Goal: Task Accomplishment & Management: Manage account settings

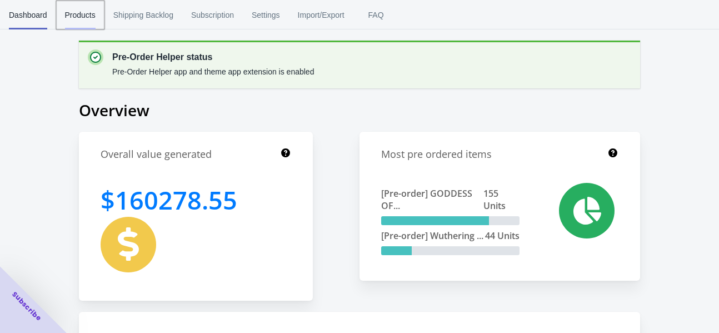
drag, startPoint x: 91, startPoint y: 8, endPoint x: 57, endPoint y: 44, distance: 48.7
click at [91, 8] on span "Products" at bounding box center [80, 15] width 31 height 29
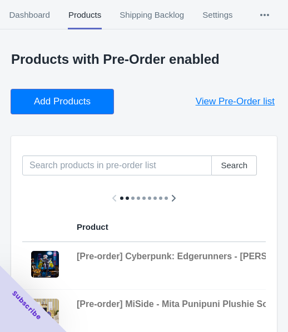
click at [78, 103] on span "Add Products" at bounding box center [62, 101] width 57 height 11
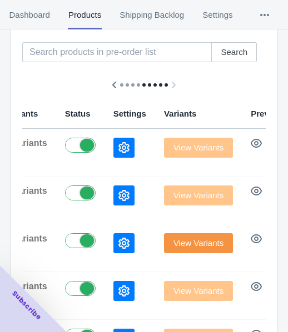
scroll to position [111, 0]
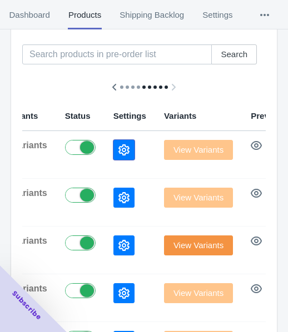
click at [118, 154] on icon "button" at bounding box center [123, 149] width 11 height 11
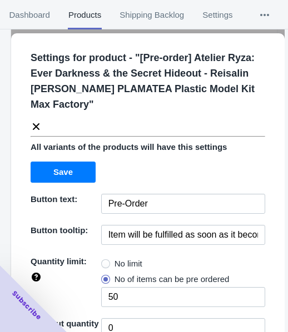
click at [114, 258] on span "No limit" at bounding box center [128, 263] width 28 height 11
click at [104, 261] on input "No limit" at bounding box center [104, 261] width 1 height 1
radio input "true"
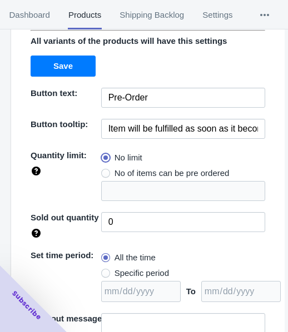
scroll to position [161, 0]
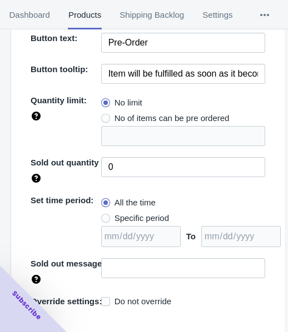
click at [131, 213] on span "Specific period" at bounding box center [141, 218] width 54 height 11
click at [104, 216] on input "Specific period" at bounding box center [104, 216] width 1 height 1
radio input "true"
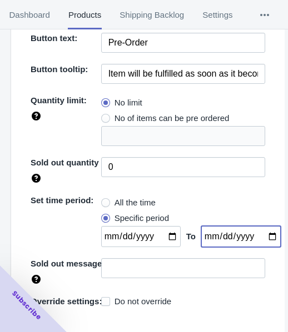
click at [258, 226] on input "date" at bounding box center [240, 236] width 79 height 21
type input "[DATE]"
click at [166, 226] on input "date" at bounding box center [140, 236] width 79 height 21
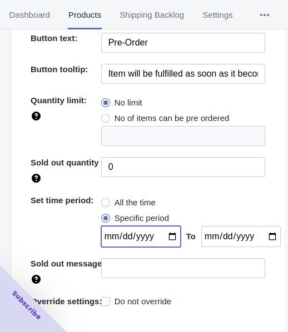
type input "[DATE]"
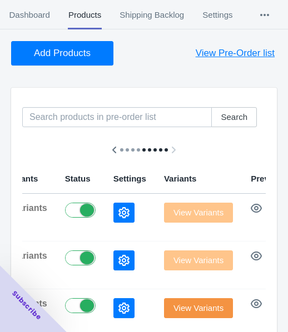
scroll to position [0, 0]
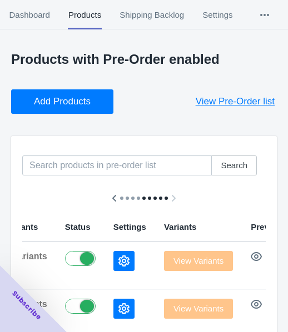
click at [66, 99] on span "Add Products" at bounding box center [62, 101] width 57 height 11
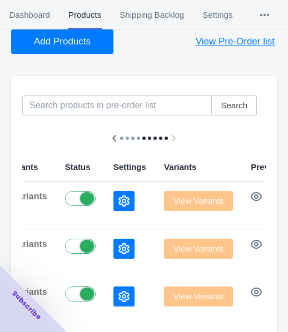
scroll to position [167, 0]
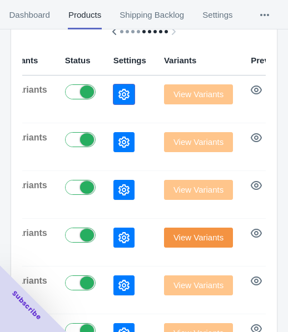
click at [113, 97] on button "button" at bounding box center [123, 94] width 21 height 20
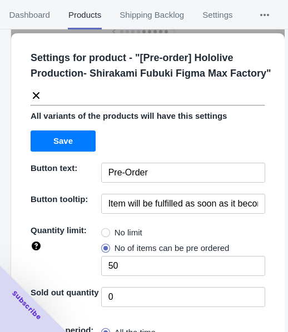
click at [114, 238] on span "No limit" at bounding box center [128, 232] width 28 height 11
click at [104, 231] on input "No limit" at bounding box center [104, 230] width 1 height 1
radio input "true"
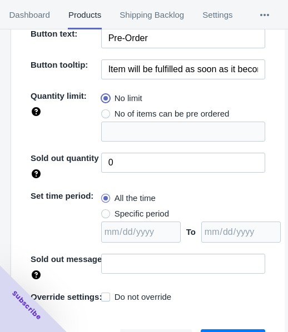
scroll to position [161, 0]
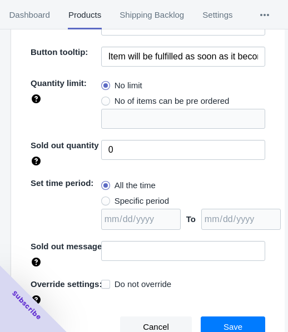
click at [136, 197] on span "Specific period" at bounding box center [141, 201] width 54 height 11
click at [104, 198] on input "Specific period" at bounding box center [104, 198] width 1 height 1
radio input "true"
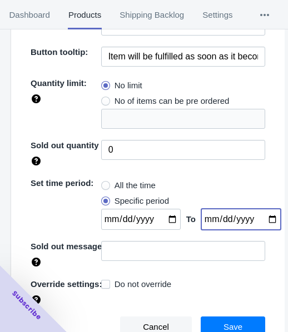
click at [263, 221] on input "date" at bounding box center [240, 219] width 79 height 21
type input "[DATE]"
click at [164, 216] on input "date" at bounding box center [140, 219] width 79 height 21
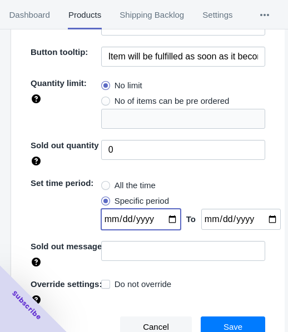
type input "[DATE]"
click at [229, 318] on button "Save" at bounding box center [233, 327] width 64 height 21
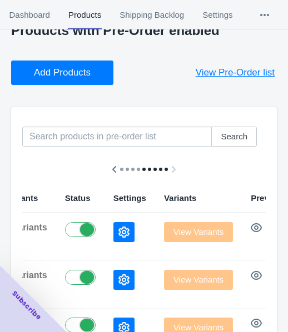
scroll to position [0, 0]
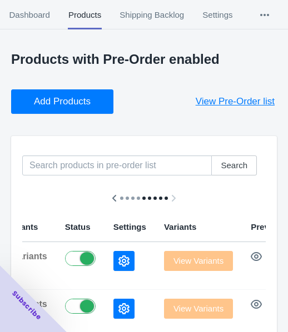
click at [66, 98] on span "Add Products" at bounding box center [62, 101] width 57 height 11
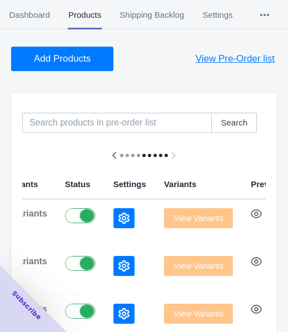
scroll to position [111, 0]
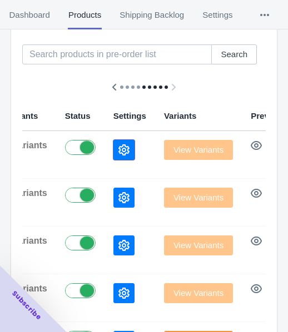
click at [118, 149] on icon "button" at bounding box center [123, 149] width 11 height 11
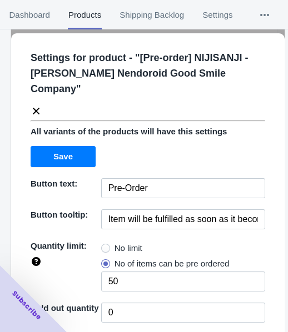
click at [118, 243] on span "No limit" at bounding box center [128, 248] width 28 height 11
click at [104, 246] on input "No limit" at bounding box center [104, 246] width 1 height 1
radio input "true"
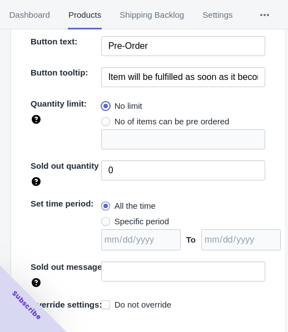
scroll to position [146, 0]
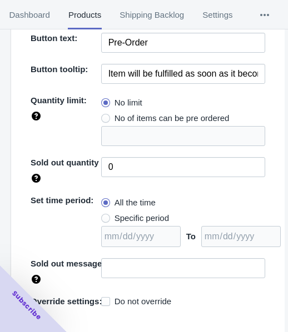
click at [122, 213] on span "Specific period" at bounding box center [141, 218] width 54 height 11
click at [104, 216] on input "Specific period" at bounding box center [104, 216] width 1 height 1
radio input "true"
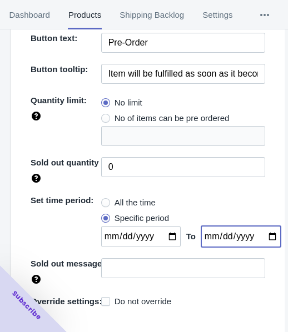
click at [256, 226] on input "date" at bounding box center [240, 236] width 79 height 21
type input "[DATE]"
click at [165, 226] on input "date" at bounding box center [140, 236] width 79 height 21
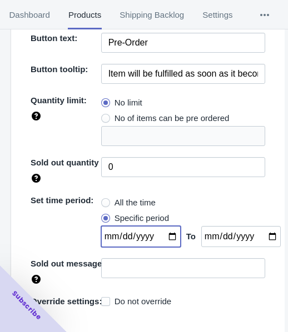
type input "[DATE]"
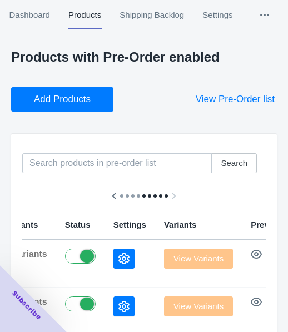
scroll to position [0, 0]
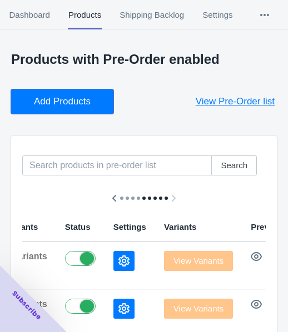
click at [73, 106] on span "Add Products" at bounding box center [62, 101] width 57 height 11
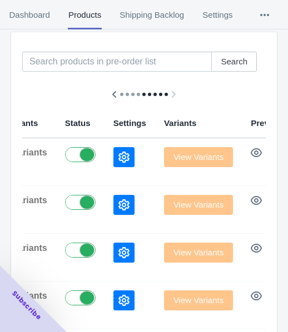
scroll to position [111, 0]
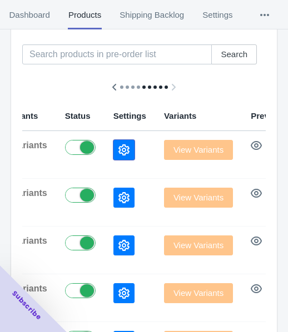
click at [118, 154] on icon "button" at bounding box center [123, 149] width 11 height 11
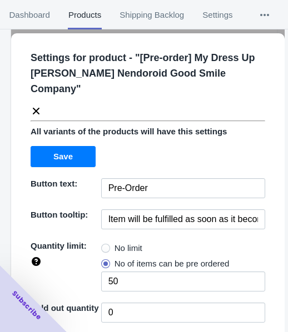
click at [117, 248] on span "No limit" at bounding box center [128, 248] width 28 height 11
click at [104, 246] on input "No limit" at bounding box center [104, 246] width 1 height 1
radio input "true"
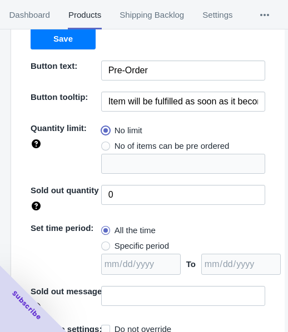
scroll to position [161, 0]
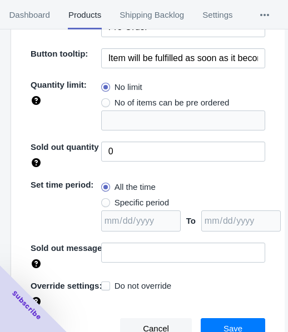
click at [142, 200] on span "Specific period" at bounding box center [141, 202] width 54 height 11
click at [104, 200] on input "Specific period" at bounding box center [104, 200] width 1 height 1
radio input "true"
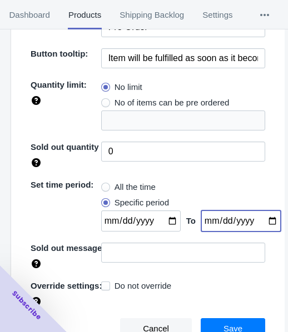
drag, startPoint x: 258, startPoint y: 219, endPoint x: 257, endPoint y: 213, distance: 6.8
click at [258, 220] on input "date" at bounding box center [240, 221] width 79 height 21
type input "[DATE]"
click at [163, 218] on input "date" at bounding box center [140, 221] width 79 height 21
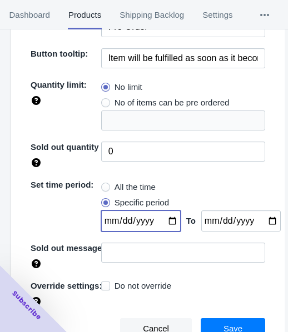
type input "[DATE]"
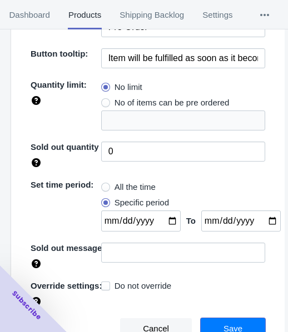
click at [230, 324] on span "Save" at bounding box center [232, 328] width 19 height 9
